Goal: Information Seeking & Learning: Learn about a topic

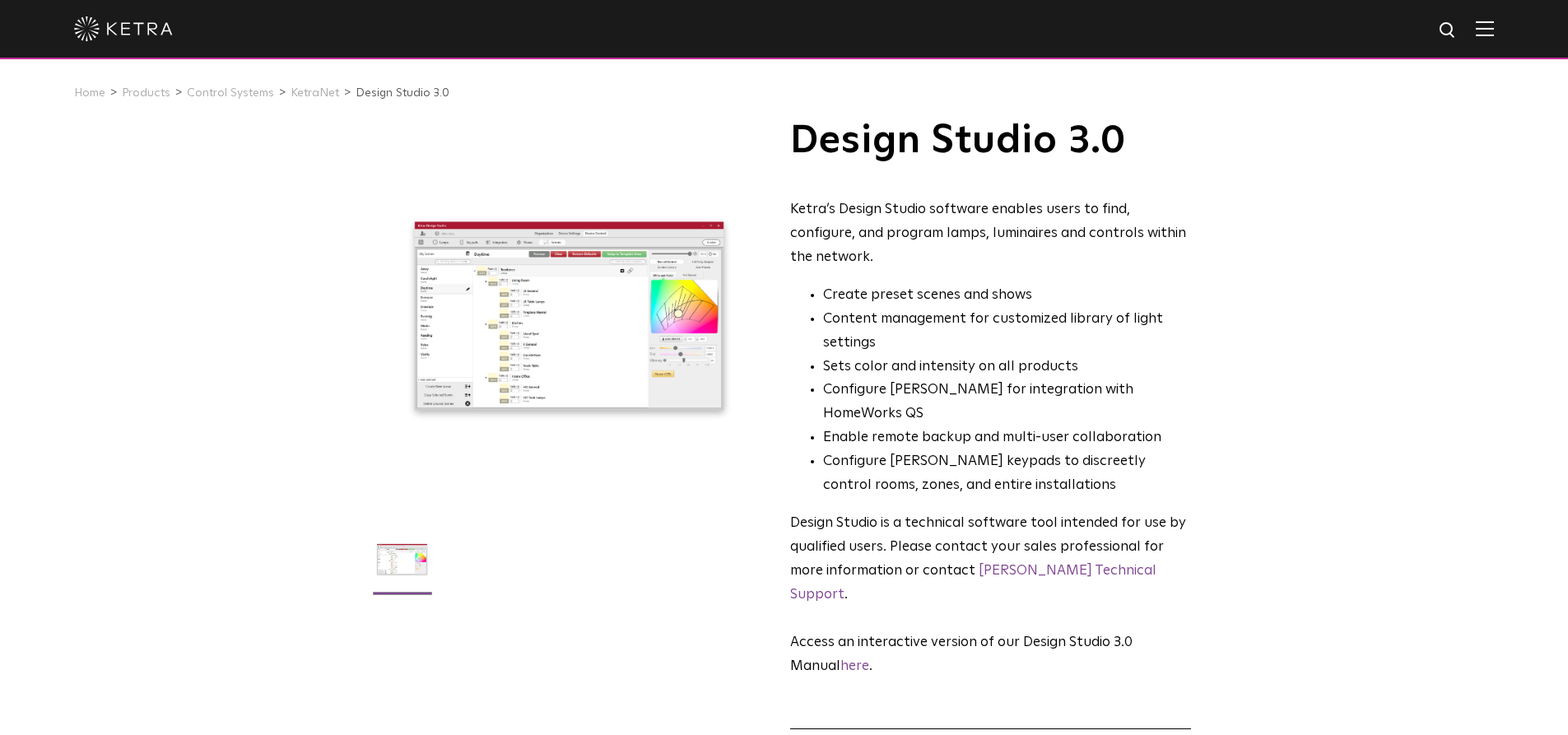
click at [1494, 34] on img at bounding box center [1484, 28] width 18 height 15
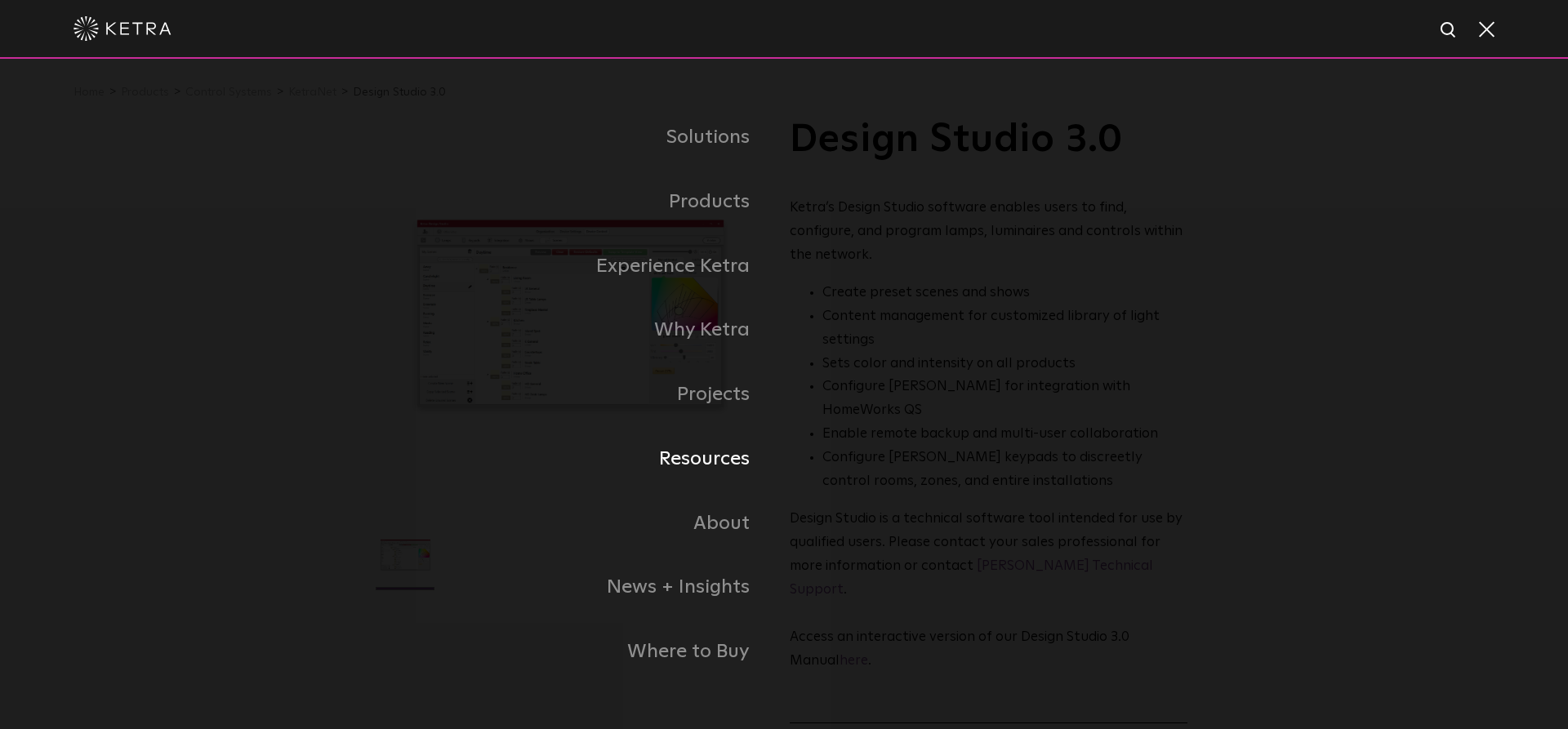
click at [708, 468] on link "Resources" at bounding box center [580, 459] width 409 height 65
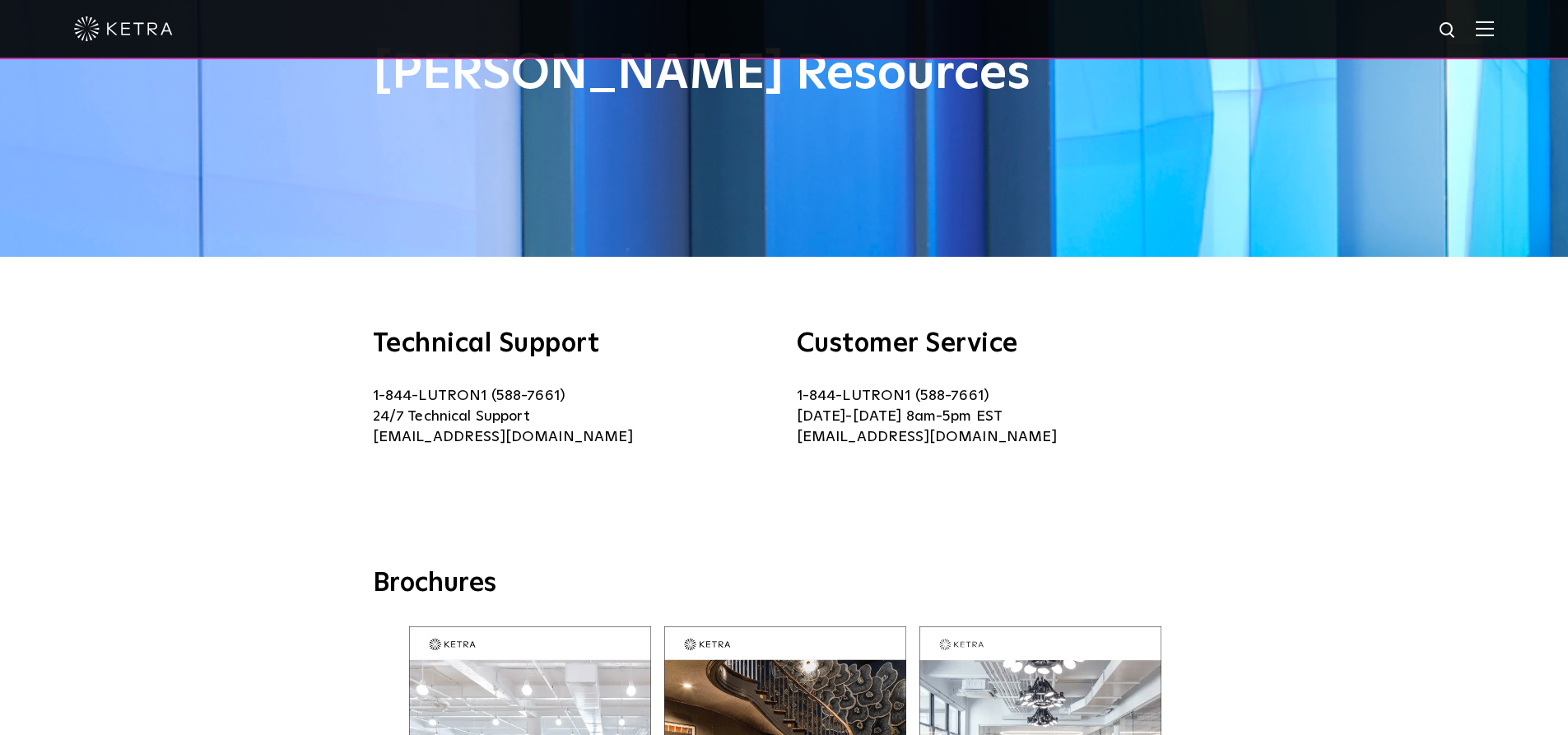
scroll to position [149, 0]
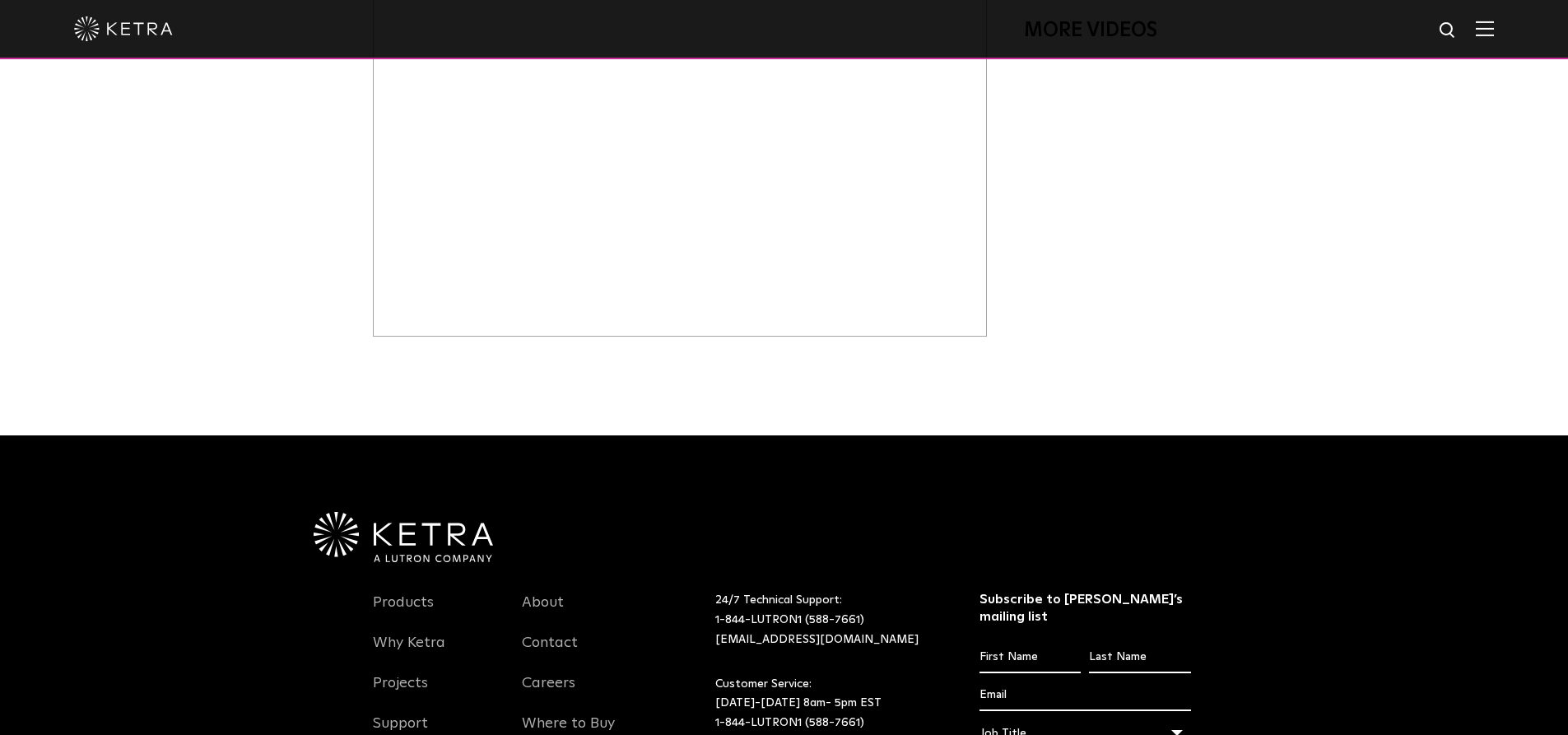
scroll to position [1069, 0]
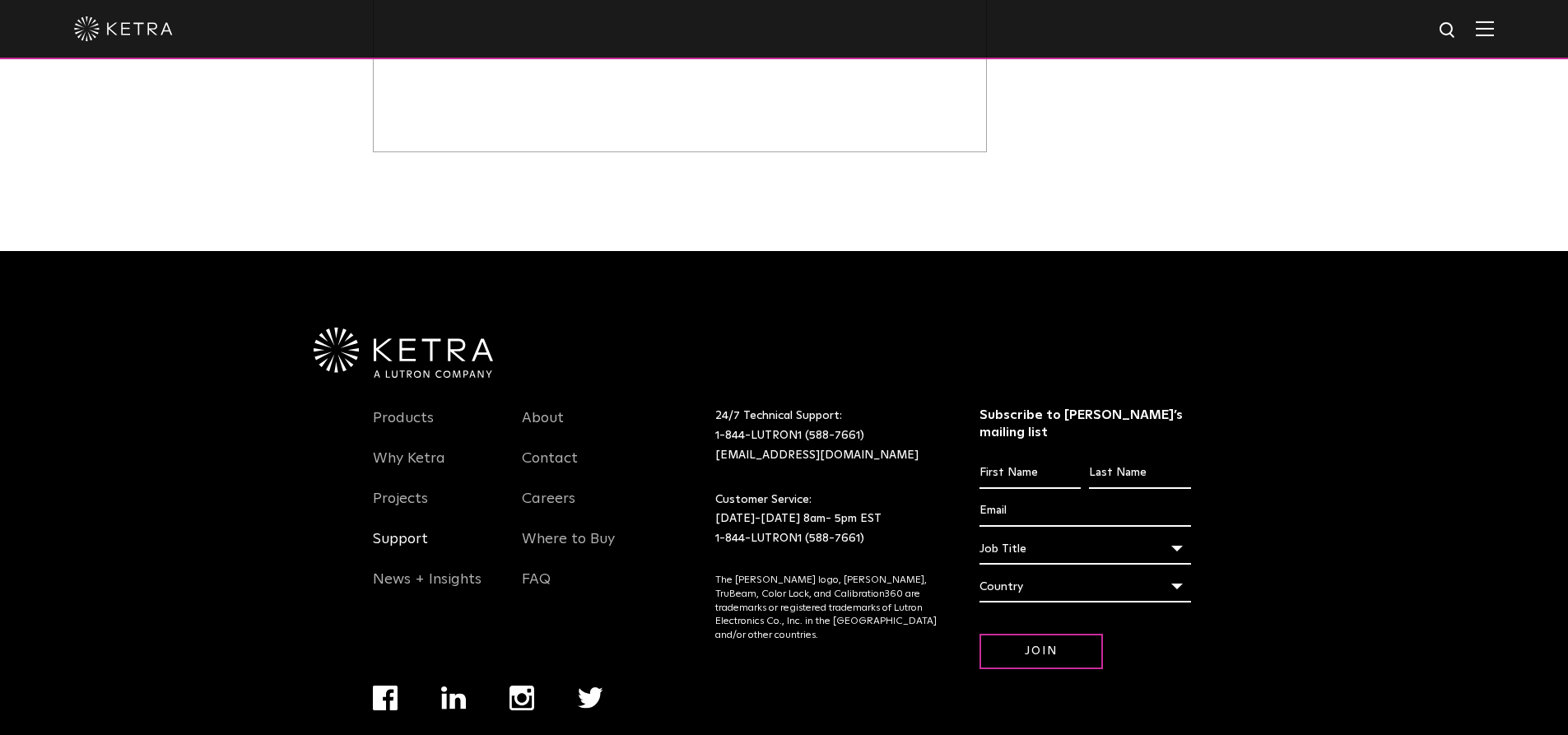
click at [403, 530] on link "Support" at bounding box center [400, 549] width 55 height 38
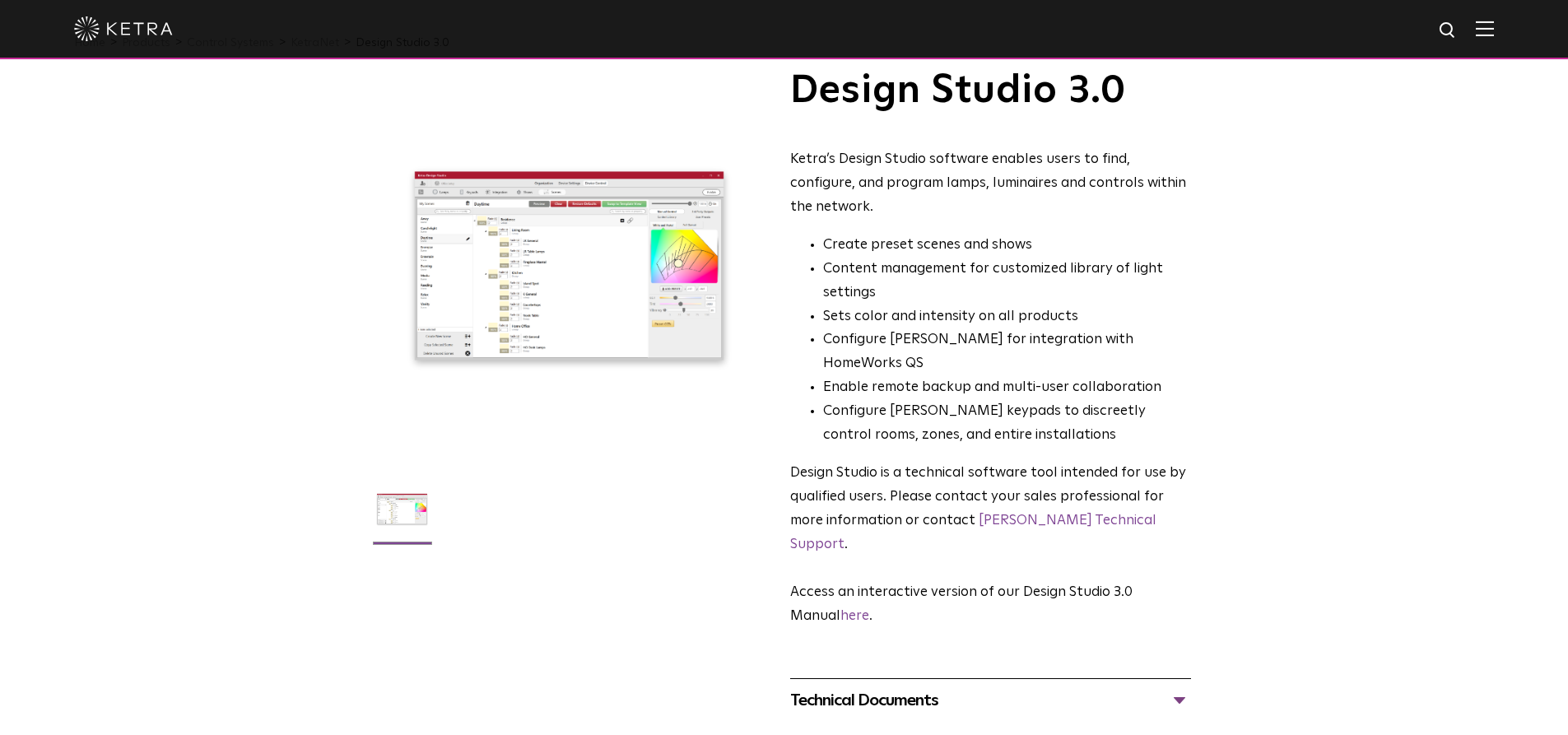
scroll to position [51, 0]
click at [979, 513] on link "Ketra Technical Support" at bounding box center [973, 531] width 366 height 38
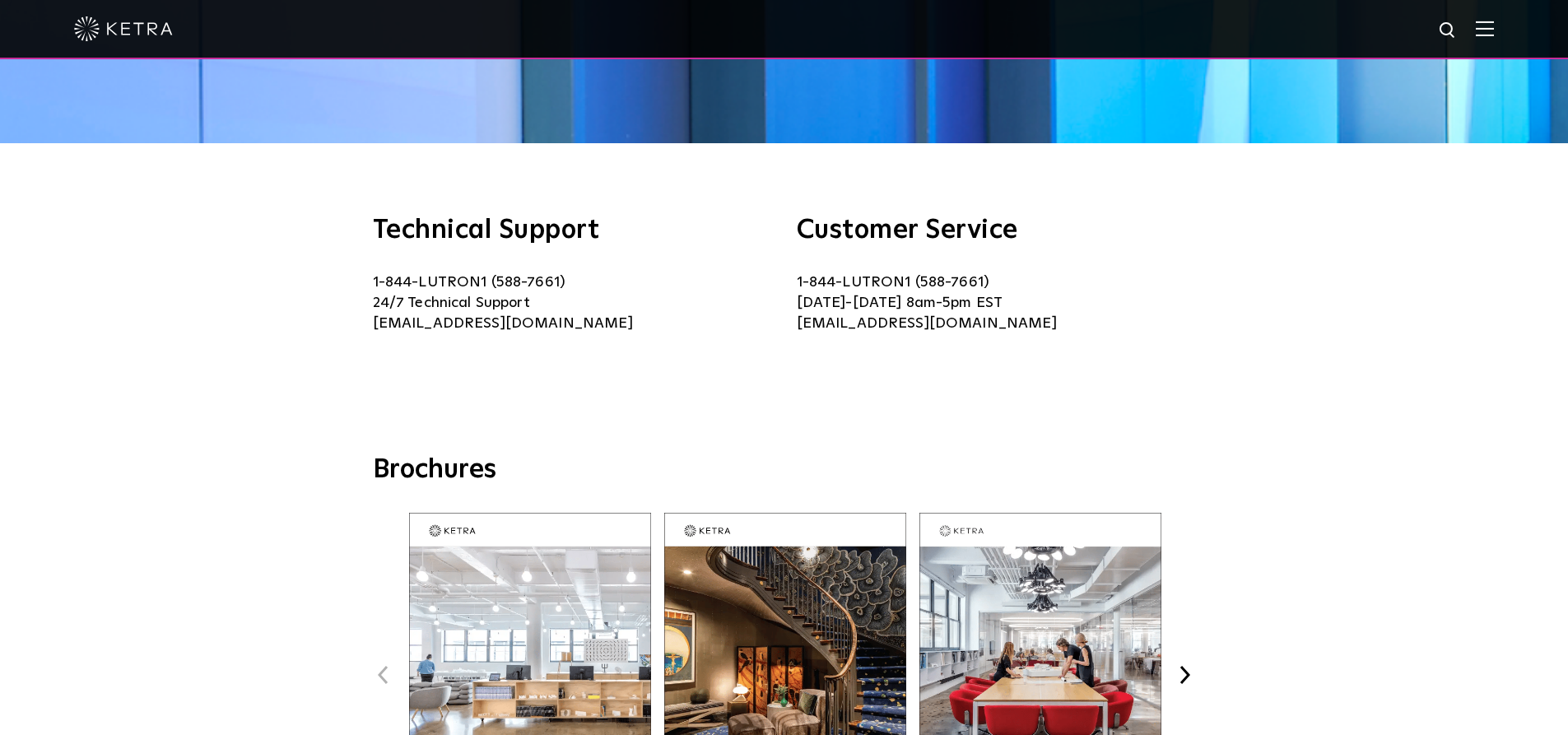
scroll to position [354, 0]
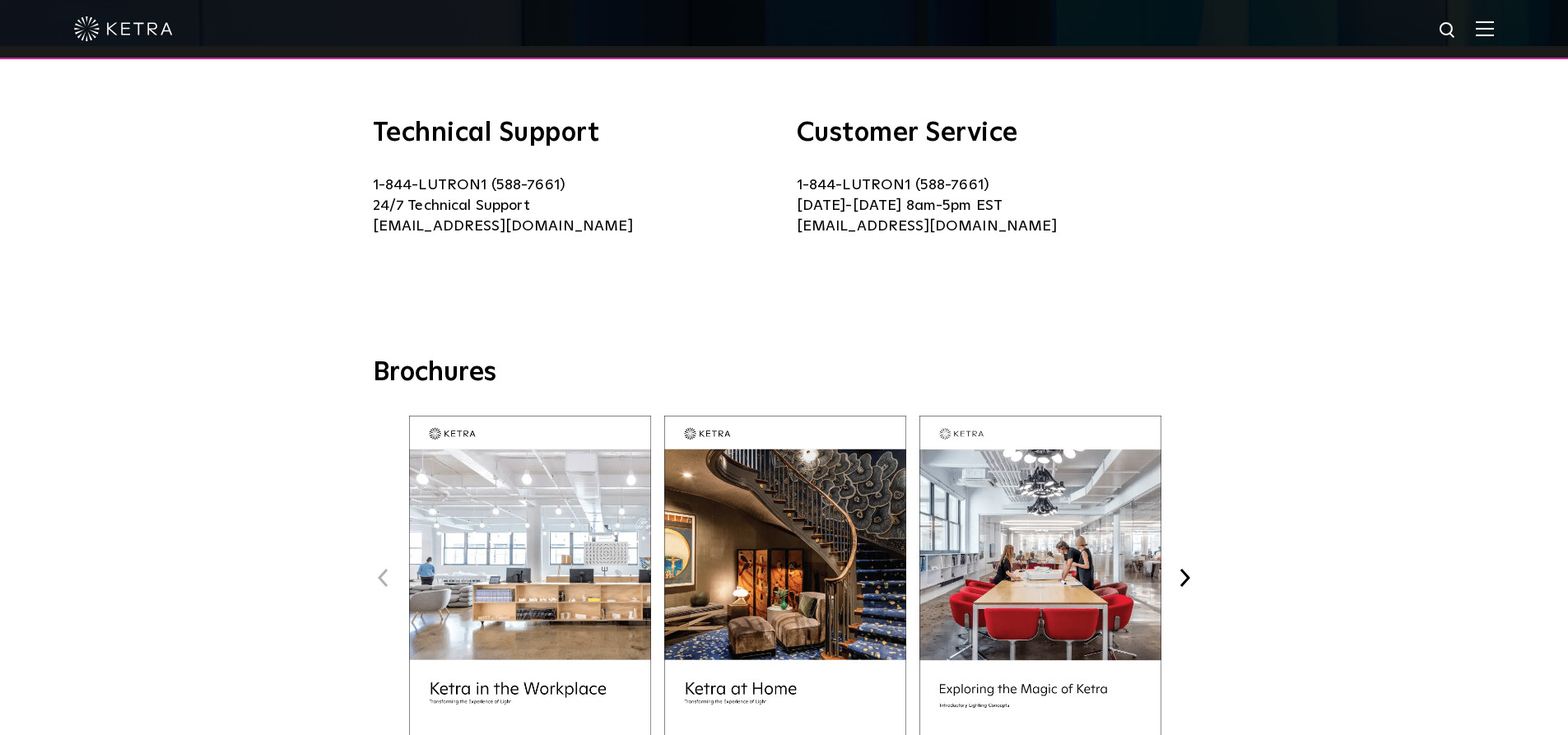
click at [146, 683] on div "Brochures Previous Commercial Brochure Spanish Version Next" at bounding box center [784, 595] width 1568 height 477
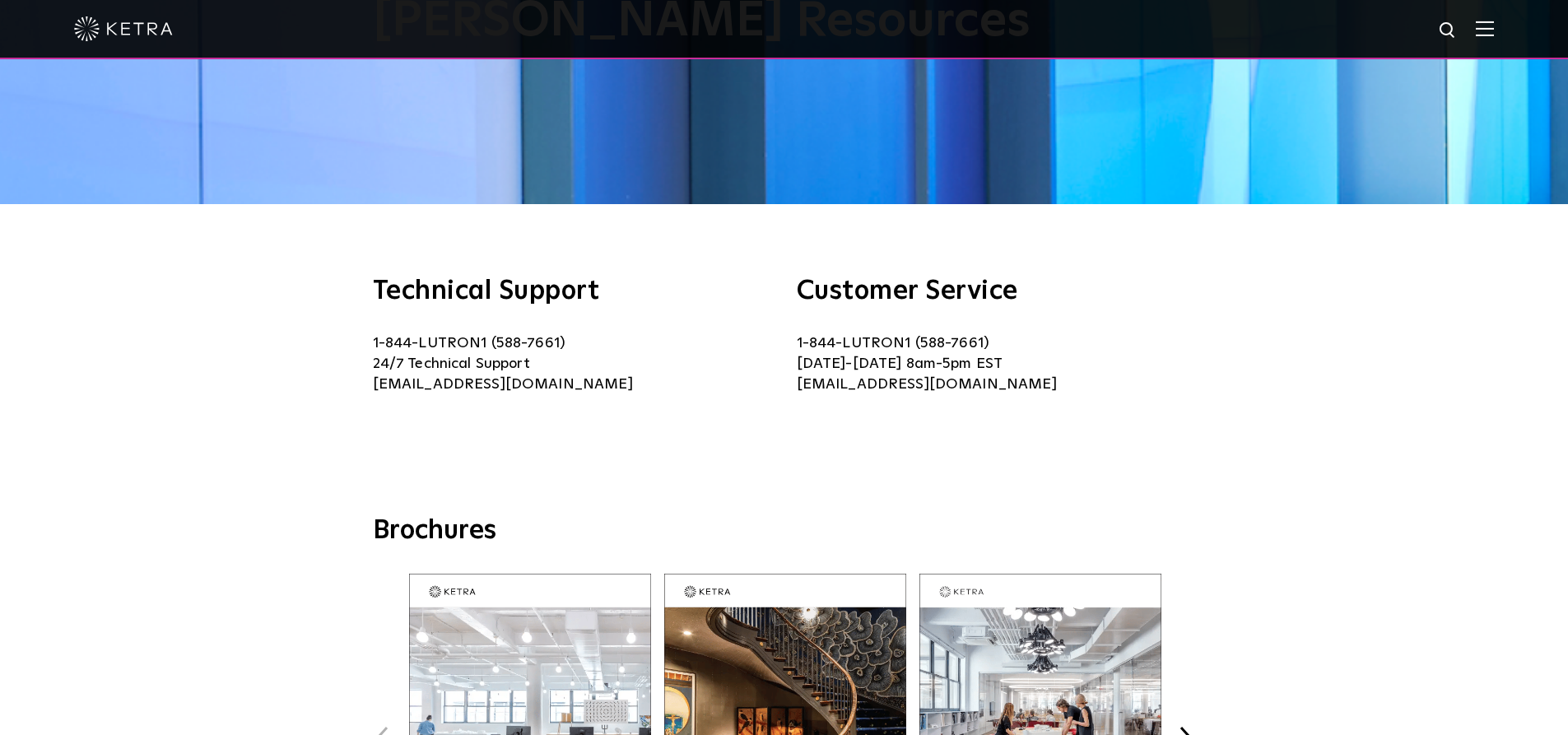
scroll to position [0, 0]
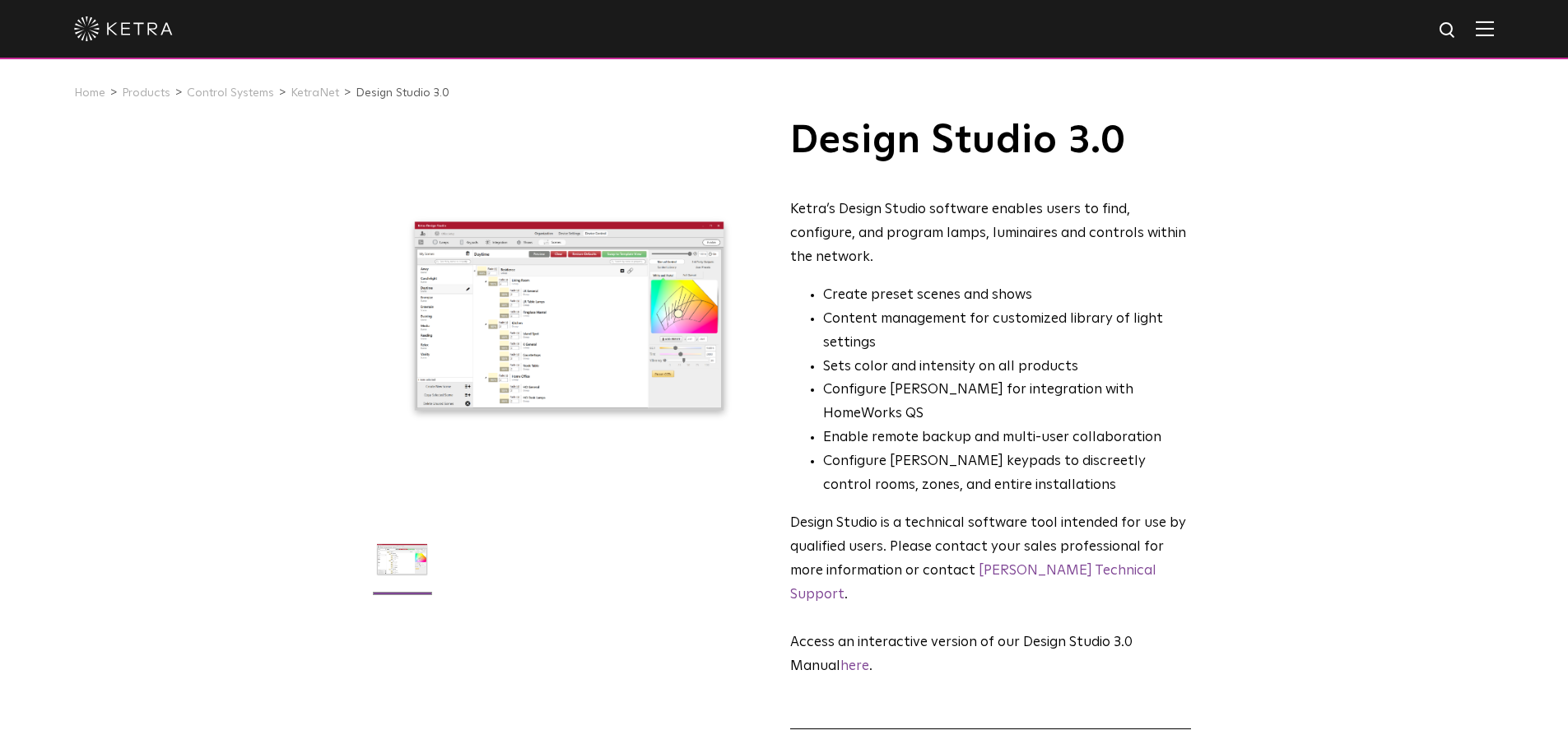
click at [1491, 30] on img at bounding box center [1484, 28] width 18 height 15
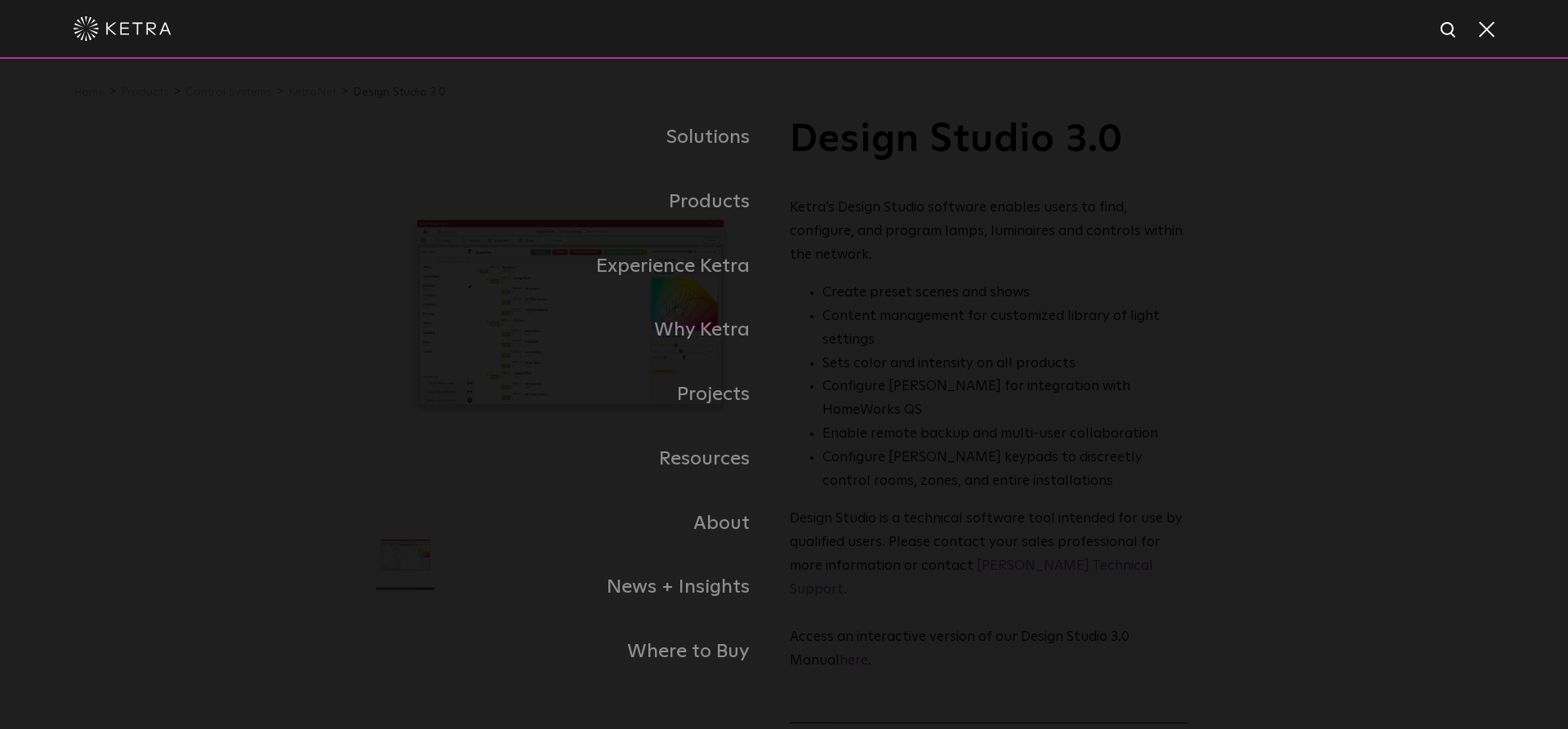
click at [1487, 32] on span at bounding box center [1485, 28] width 18 height 16
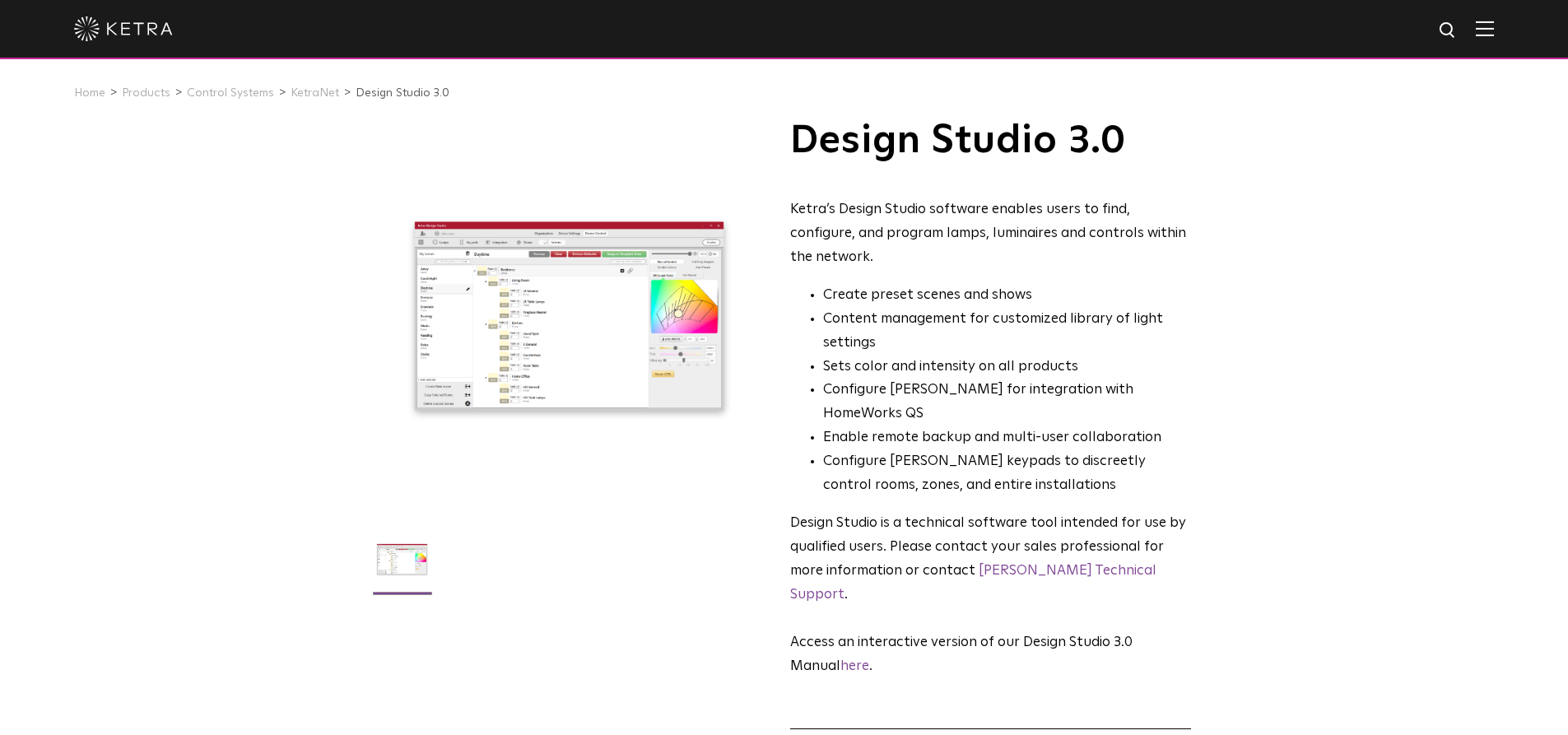
click at [924, 239] on div "Ketra’s Design Studio software enables users to find, configure, and program la…" at bounding box center [990, 234] width 401 height 72
